Goal: Information Seeking & Learning: Learn about a topic

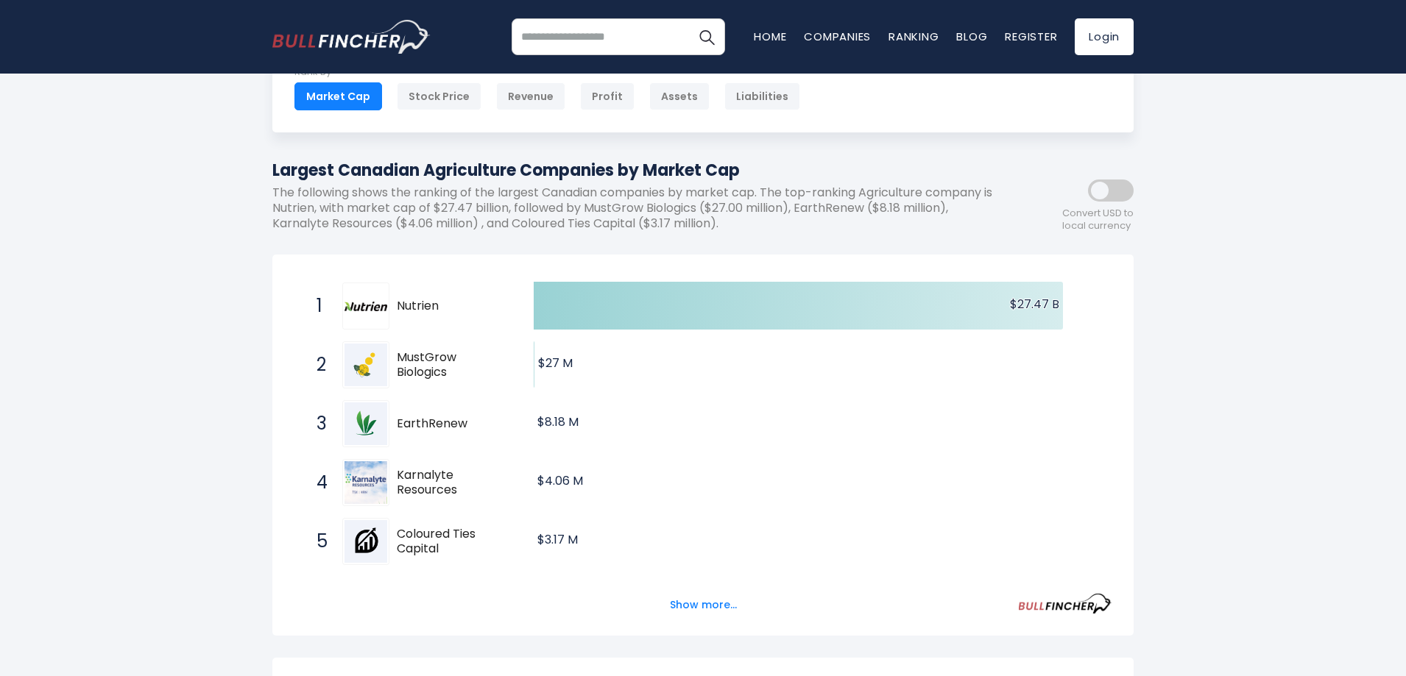
scroll to position [81, 0]
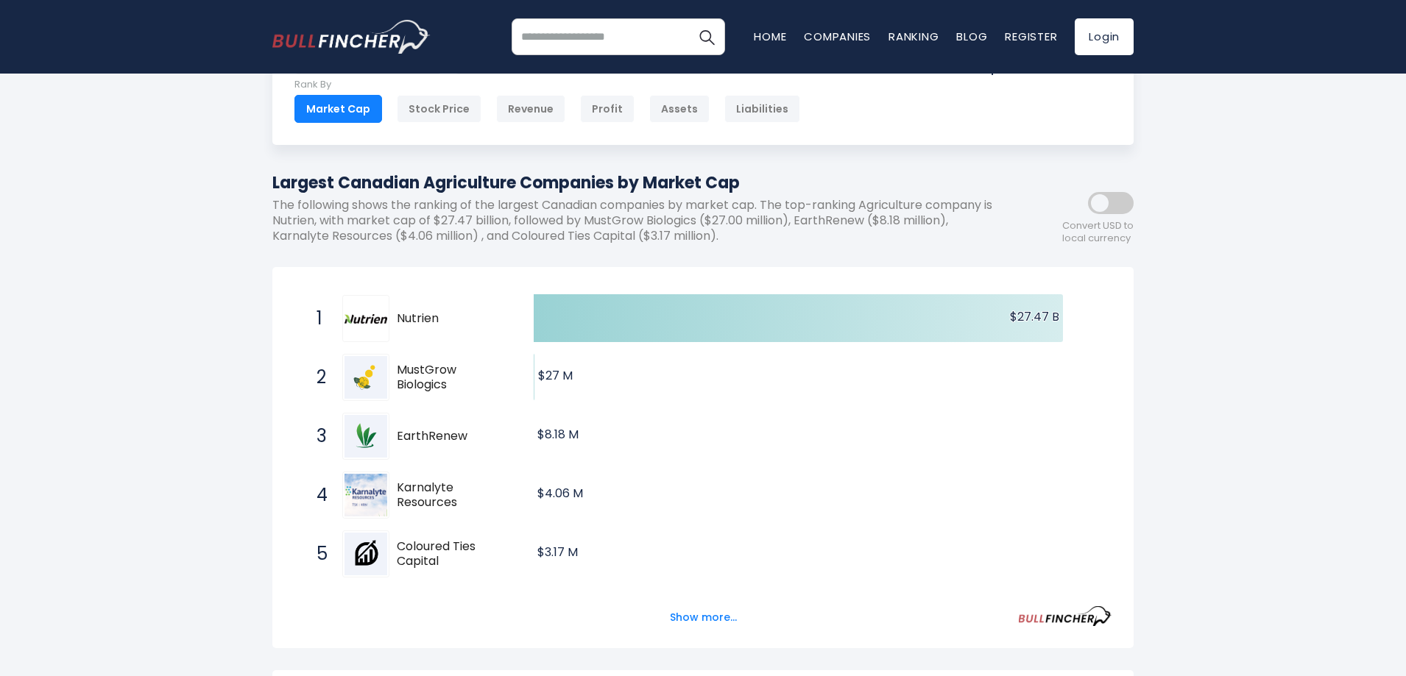
click at [412, 318] on span "Nutrien" at bounding box center [452, 318] width 111 height 15
drag, startPoint x: 414, startPoint y: 440, endPoint x: 430, endPoint y: 442, distance: 15.5
click at [430, 442] on span "EarthRenew" at bounding box center [452, 436] width 111 height 15
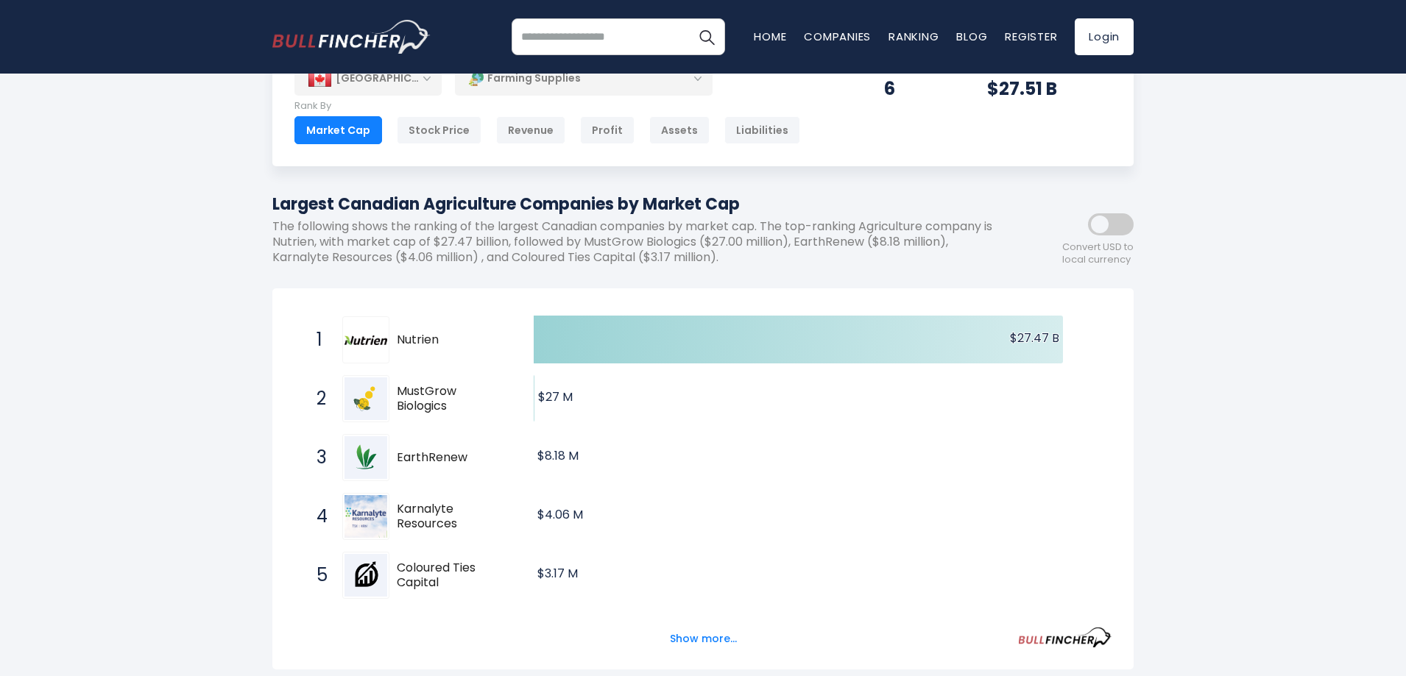
scroll to position [59, 0]
drag, startPoint x: 308, startPoint y: 386, endPoint x: 478, endPoint y: 401, distance: 170.7
click at [478, 401] on span "2 MustGrow Biologics MGRO.V" at bounding box center [412, 399] width 221 height 54
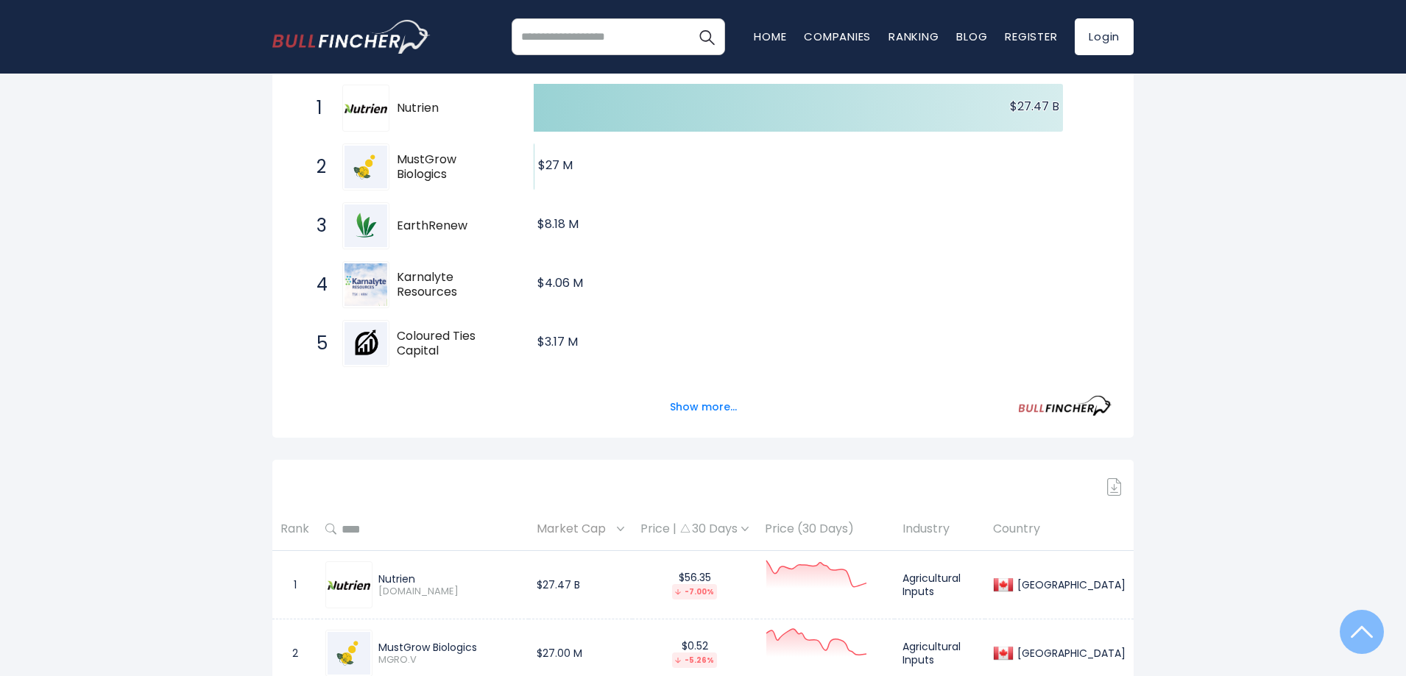
scroll to position [292, 0]
click at [698, 398] on button "Show more..." at bounding box center [703, 406] width 85 height 24
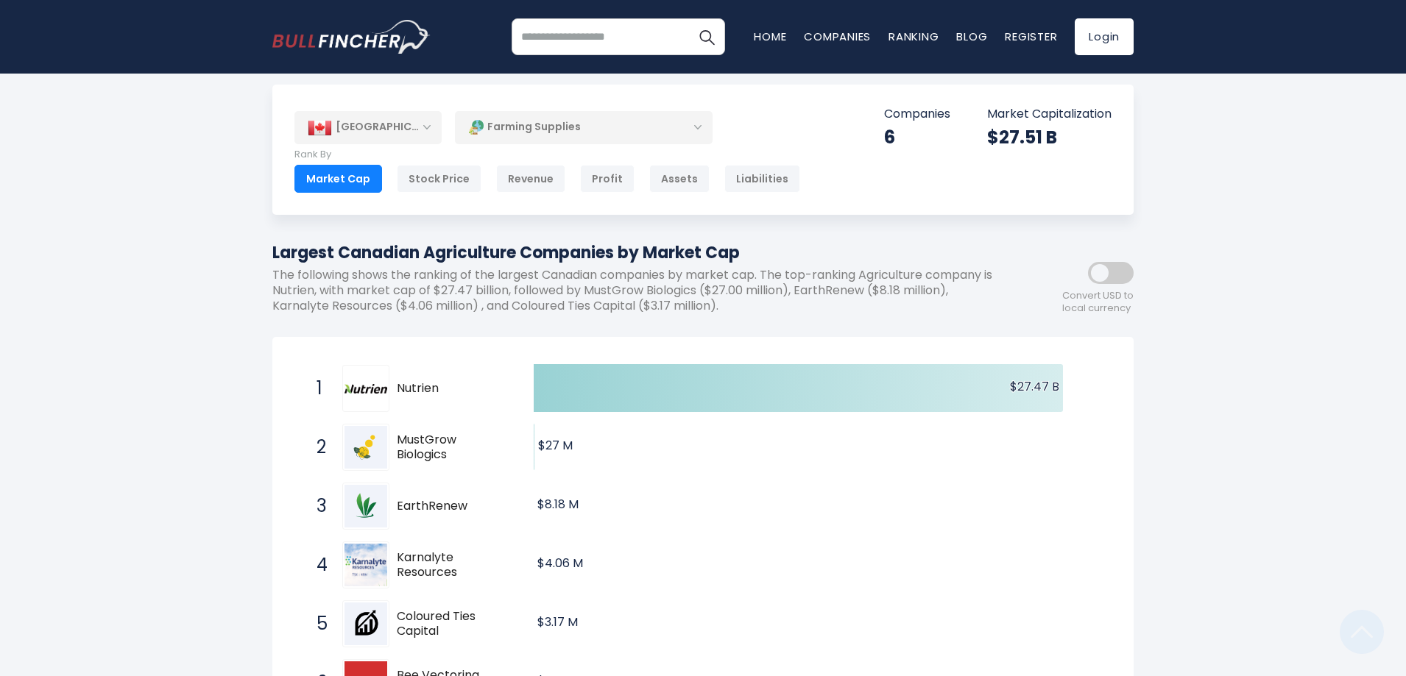
scroll to position [0, 0]
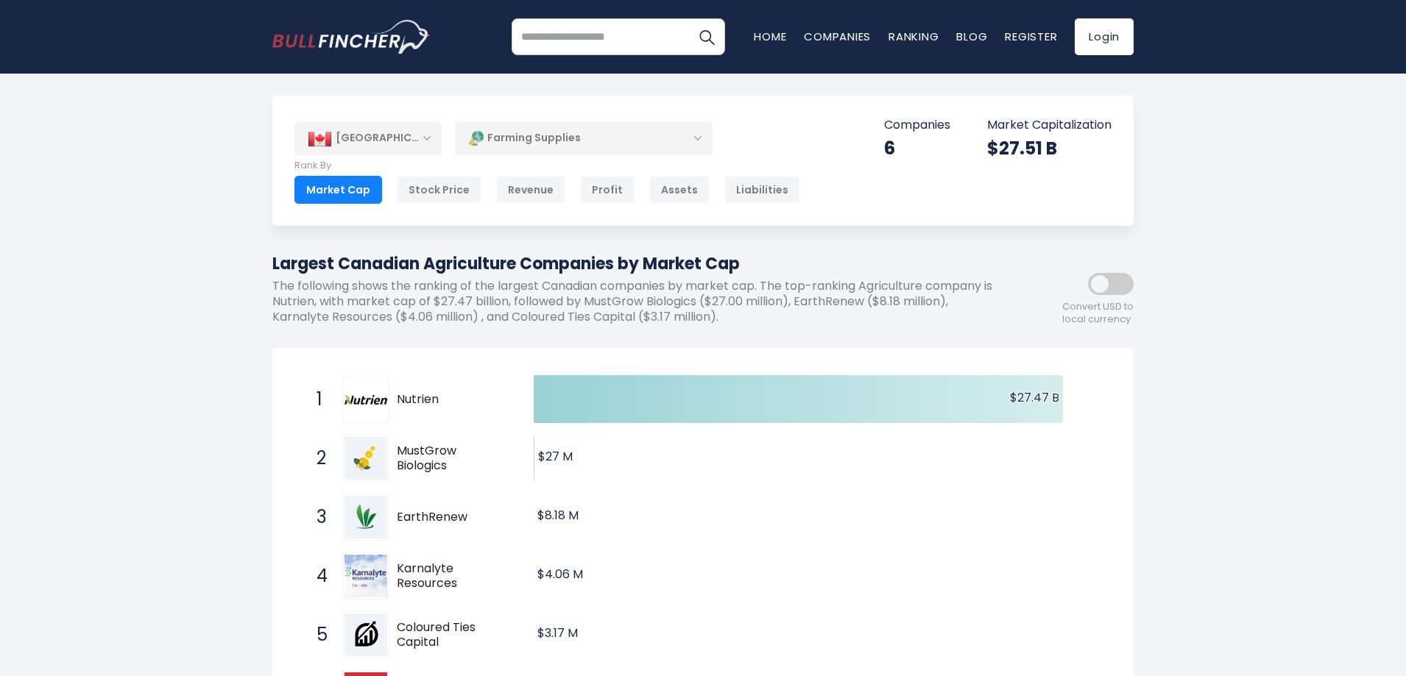
click at [542, 148] on div "Farming Supplies" at bounding box center [584, 138] width 258 height 34
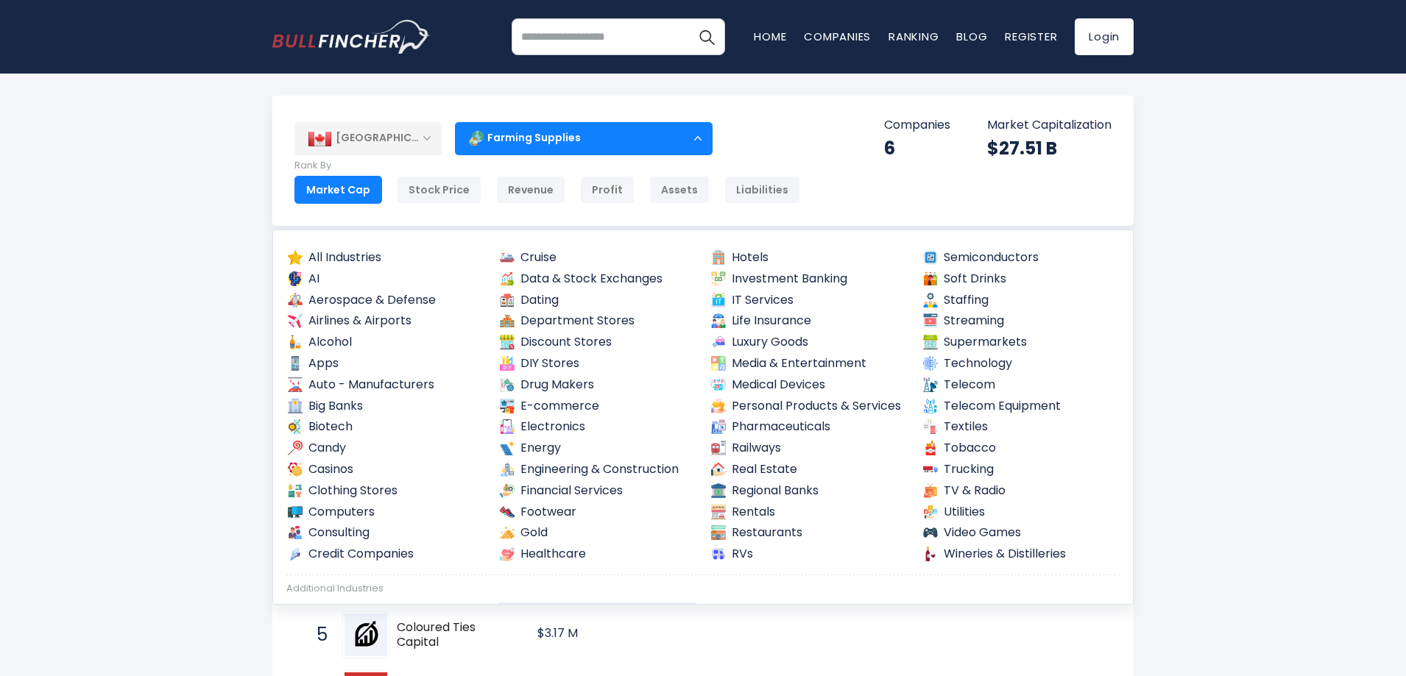
click at [350, 586] on div "Additional Industries" at bounding box center [702, 589] width 833 height 13
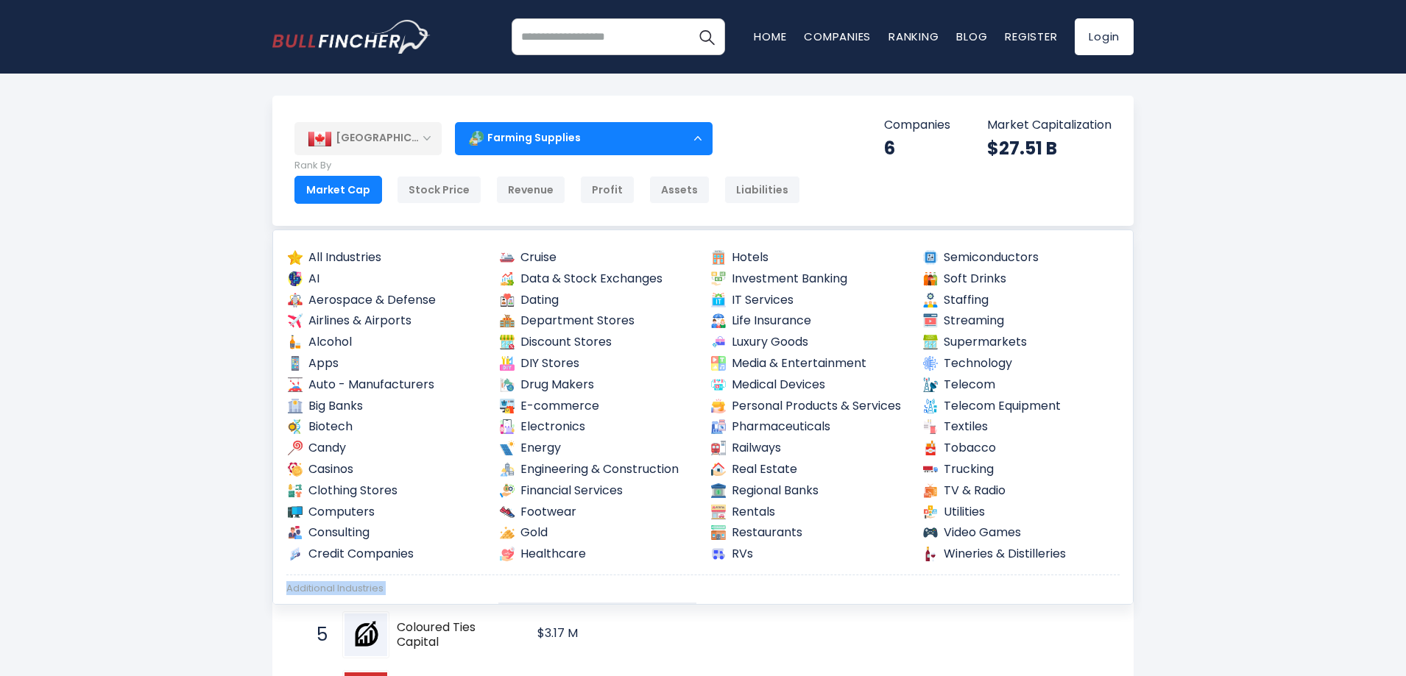
click at [555, 22] on input "search" at bounding box center [617, 36] width 213 height 37
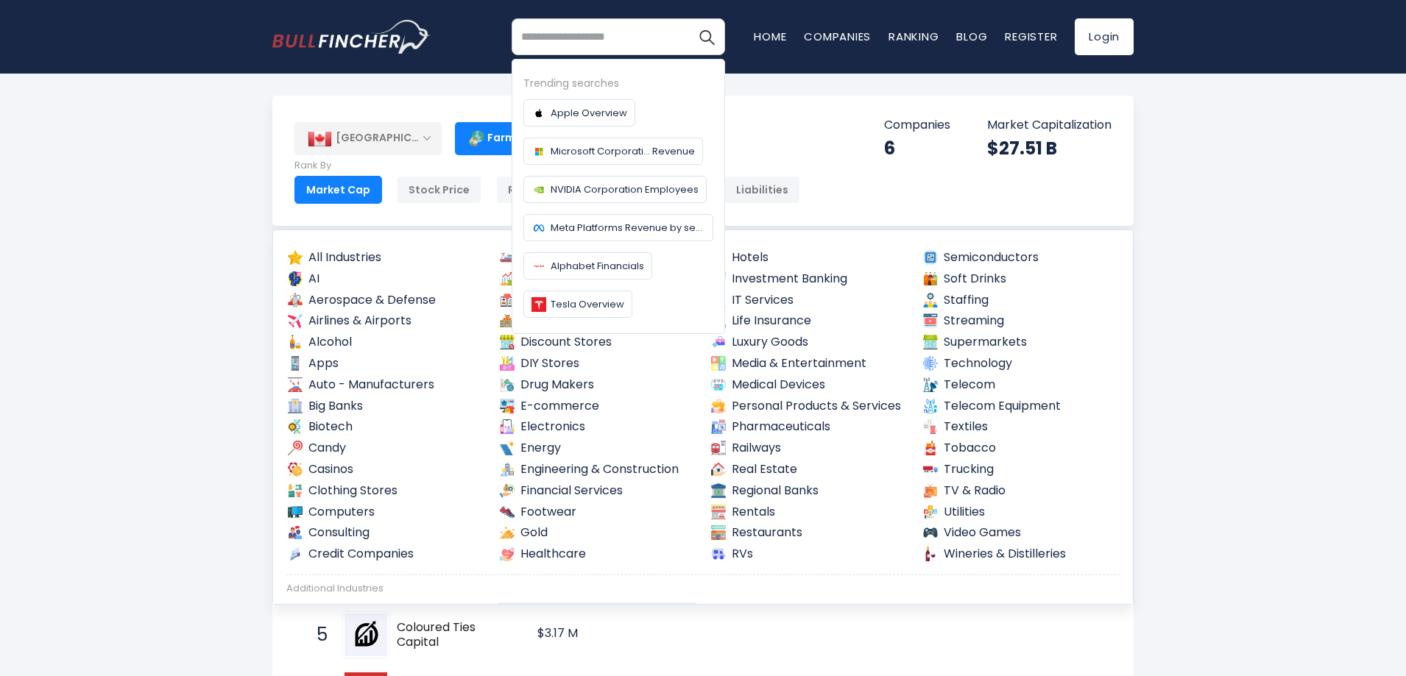
click at [335, 585] on div "Additional Industries" at bounding box center [702, 589] width 833 height 13
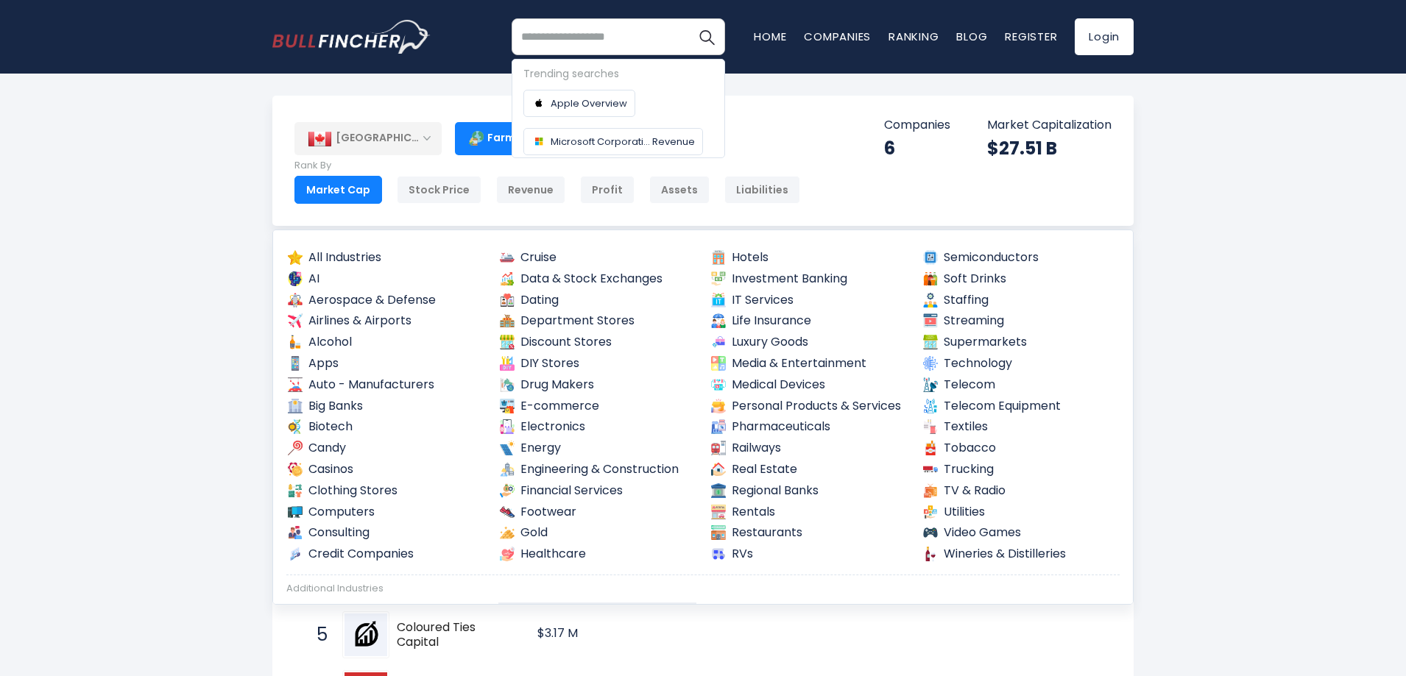
click at [335, 585] on div "Additional Industries" at bounding box center [702, 589] width 833 height 13
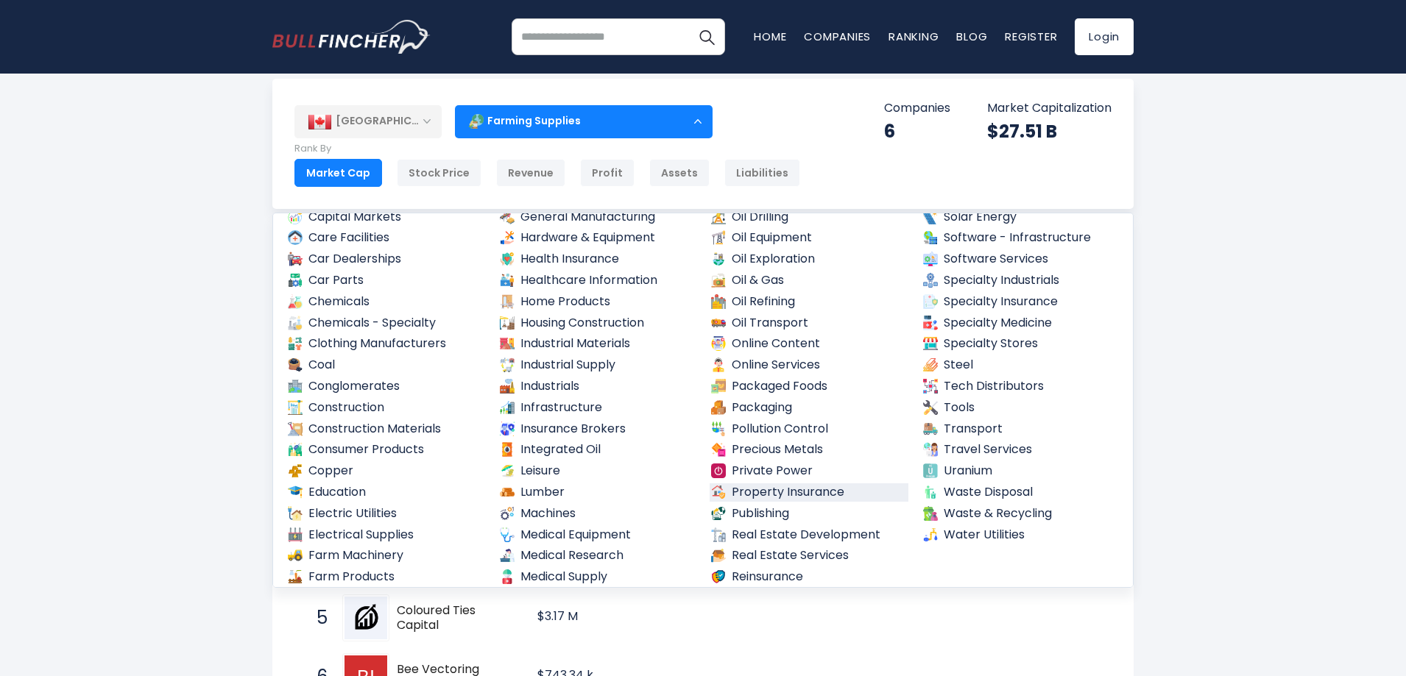
scroll to position [522, 0]
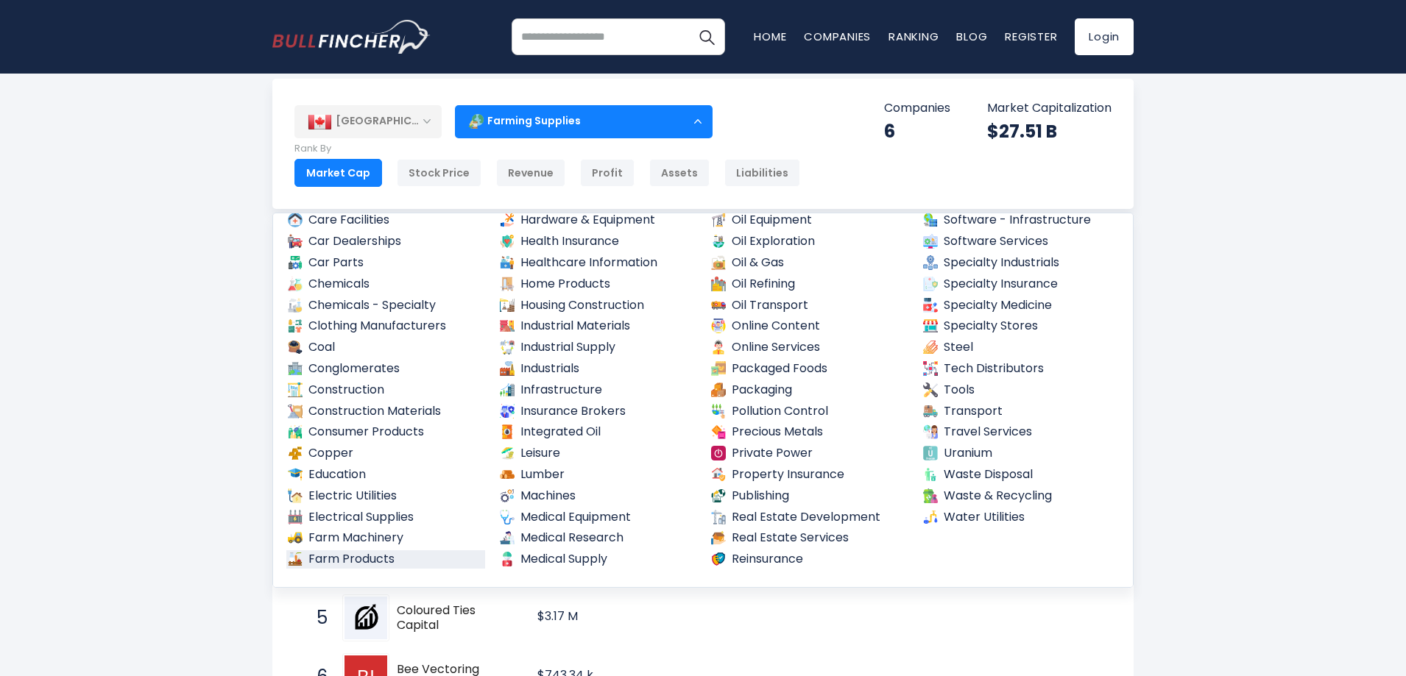
click at [391, 559] on link "Farm Products" at bounding box center [385, 559] width 199 height 18
